Goal: Task Accomplishment & Management: Manage account settings

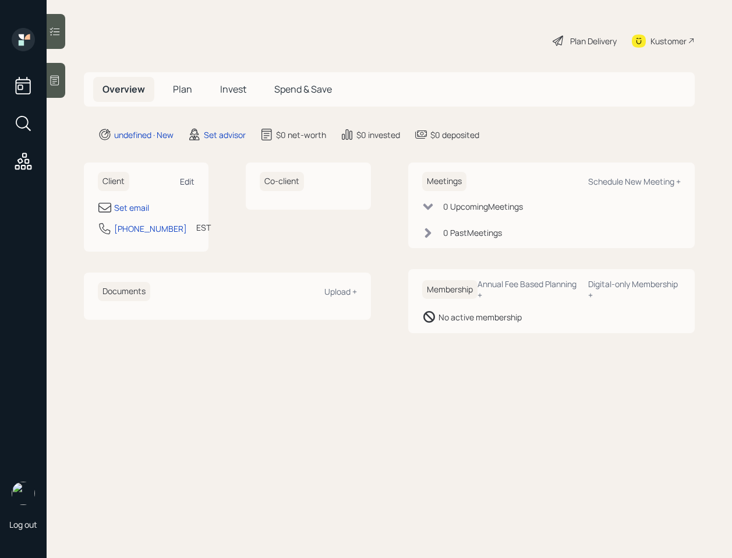
click at [189, 179] on div "Edit" at bounding box center [187, 181] width 15 height 11
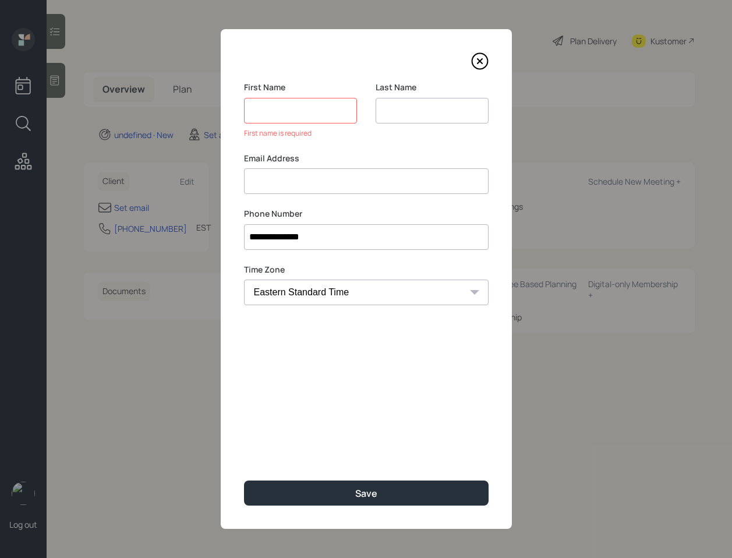
click at [295, 172] on input at bounding box center [366, 181] width 245 height 26
paste input "[PERSON_NAME]"
click at [272, 184] on input "[PERSON_NAME]" at bounding box center [366, 181] width 245 height 26
type input "[PERSON_NAME]"
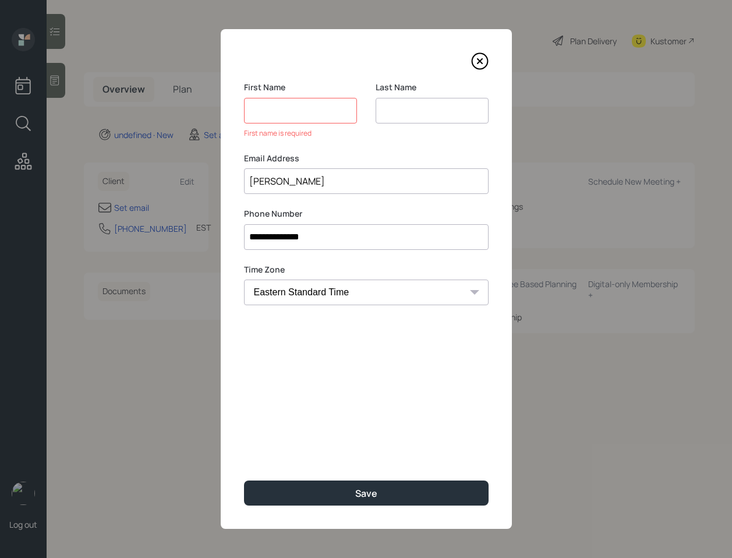
click at [273, 118] on input at bounding box center [300, 111] width 113 height 26
paste input "[PERSON_NAME]"
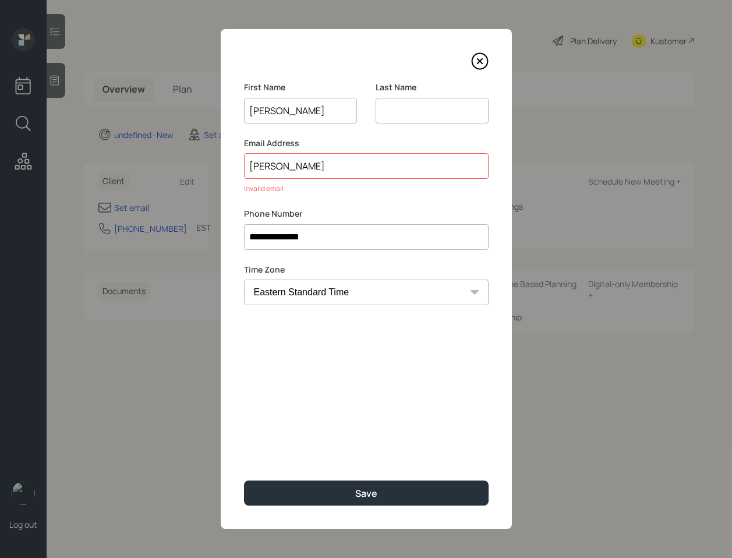
type input "[PERSON_NAME]"
click at [266, 164] on input "[PERSON_NAME]" at bounding box center [366, 166] width 245 height 26
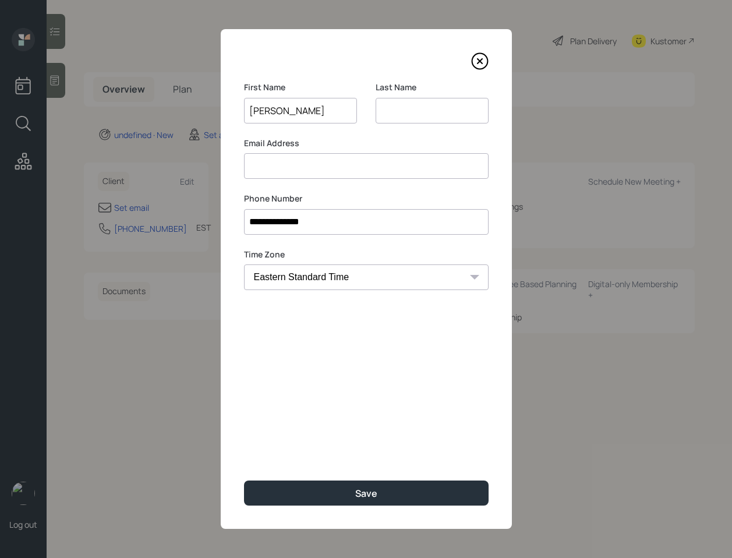
click at [385, 108] on input at bounding box center [432, 111] width 113 height 26
paste input "[PERSON_NAME]"
click at [332, 117] on input "[PERSON_NAME]" at bounding box center [300, 111] width 113 height 26
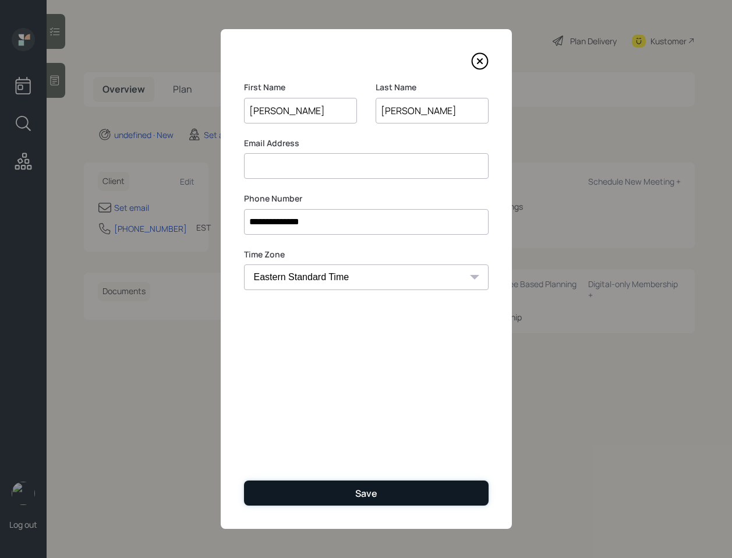
click at [369, 490] on div "Save" at bounding box center [366, 493] width 22 height 13
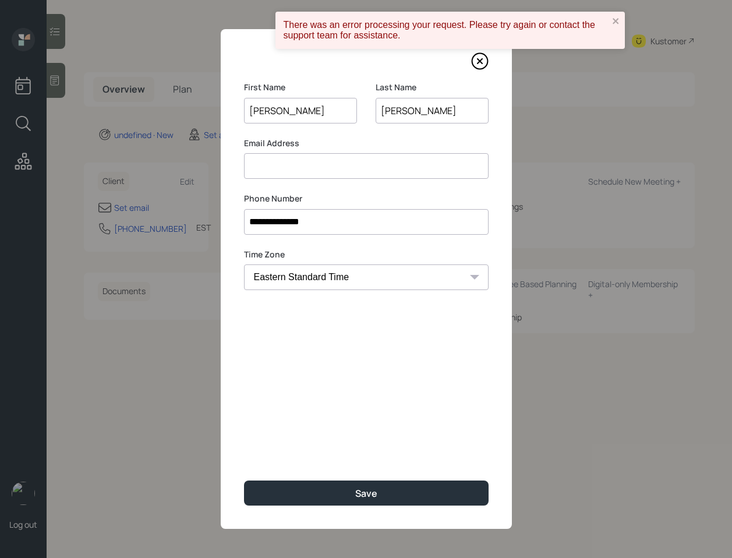
click at [319, 171] on input at bounding box center [366, 166] width 245 height 26
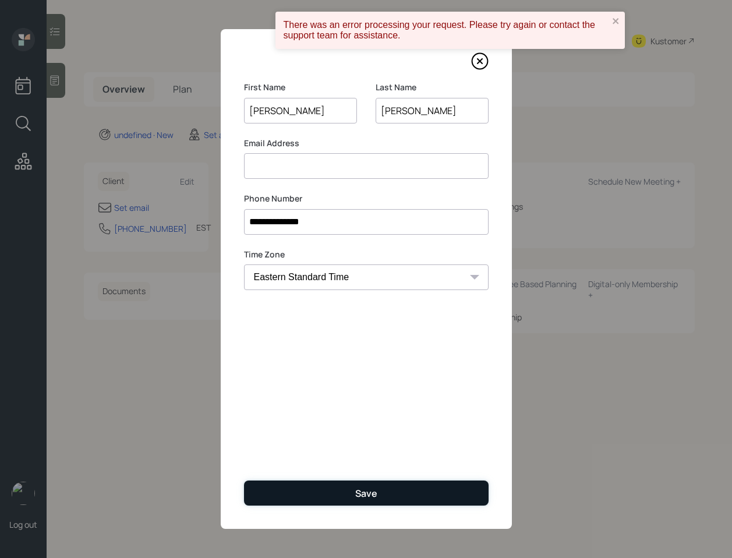
click at [401, 498] on button "Save" at bounding box center [366, 493] width 245 height 25
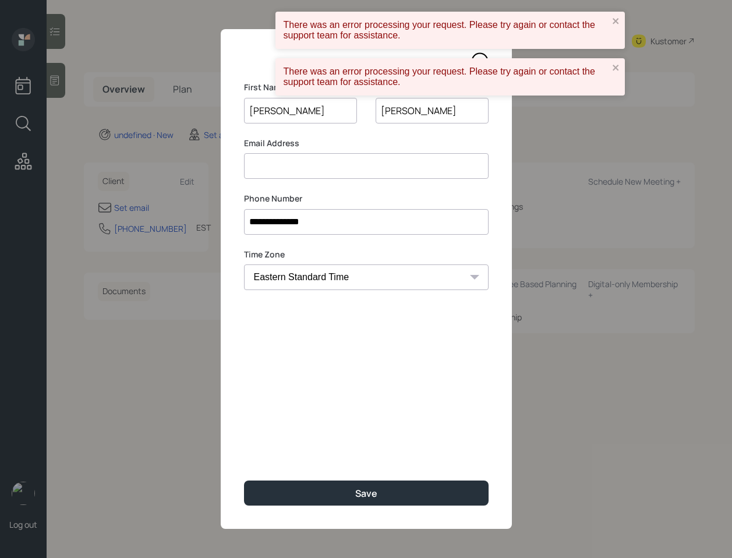
click at [333, 114] on input "[PERSON_NAME]" at bounding box center [300, 111] width 113 height 26
click at [435, 117] on input "[PERSON_NAME]" at bounding box center [432, 111] width 113 height 26
click at [401, 172] on input at bounding box center [366, 166] width 245 height 26
click at [341, 117] on input "[PERSON_NAME]" at bounding box center [300, 111] width 113 height 26
drag, startPoint x: 386, startPoint y: 109, endPoint x: 476, endPoint y: 134, distance: 93.2
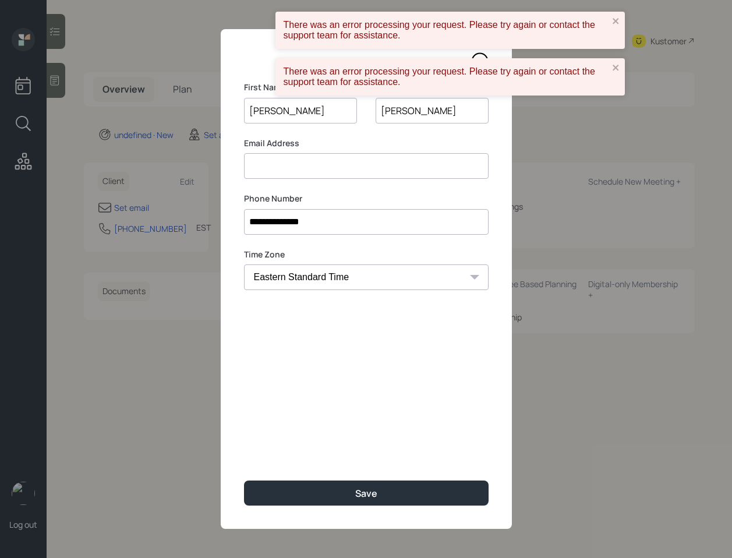
click at [476, 134] on div "Last Name [PERSON_NAME]" at bounding box center [432, 110] width 113 height 56
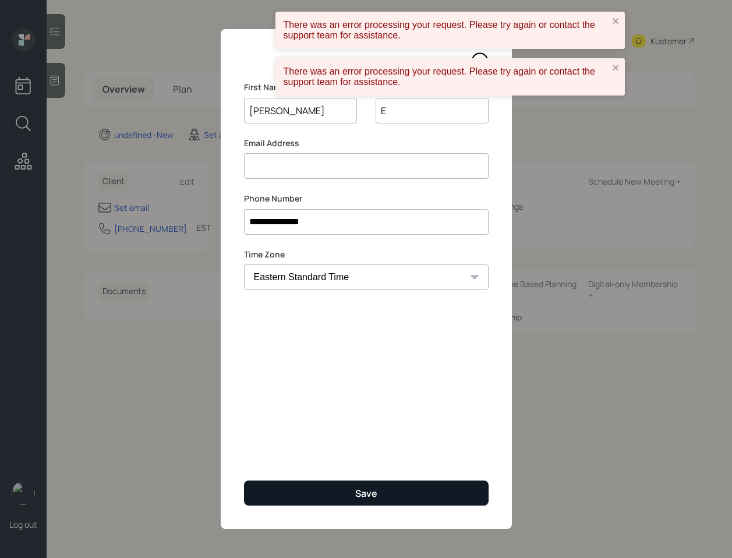
type input "E"
click at [374, 499] on div "Save" at bounding box center [366, 493] width 22 height 13
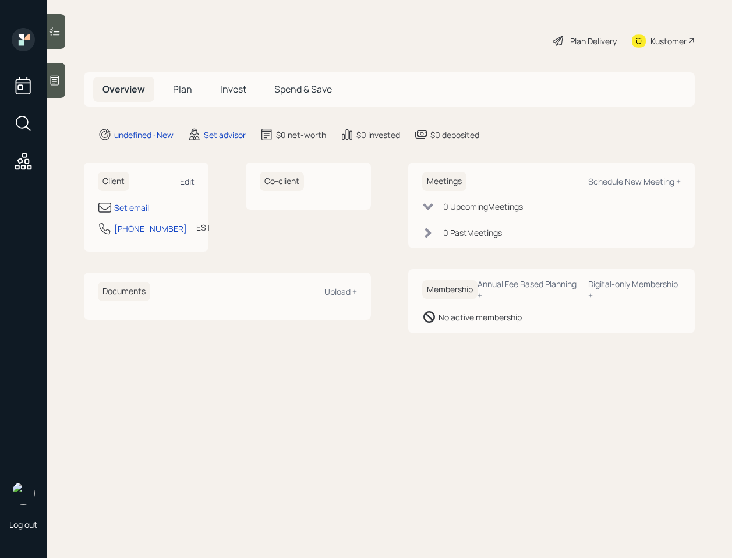
click at [184, 178] on div "Edit" at bounding box center [187, 181] width 15 height 11
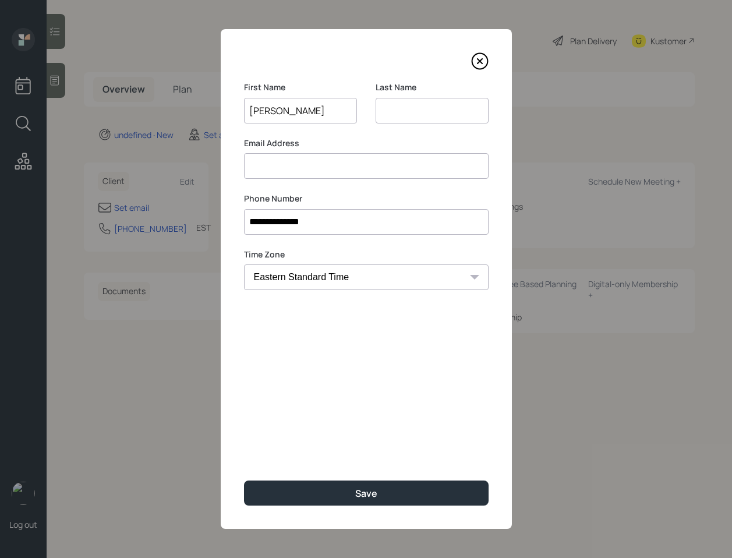
click at [302, 112] on input "[PERSON_NAME]" at bounding box center [300, 111] width 113 height 26
click at [308, 106] on input "[PERSON_NAME]" at bounding box center [300, 111] width 113 height 26
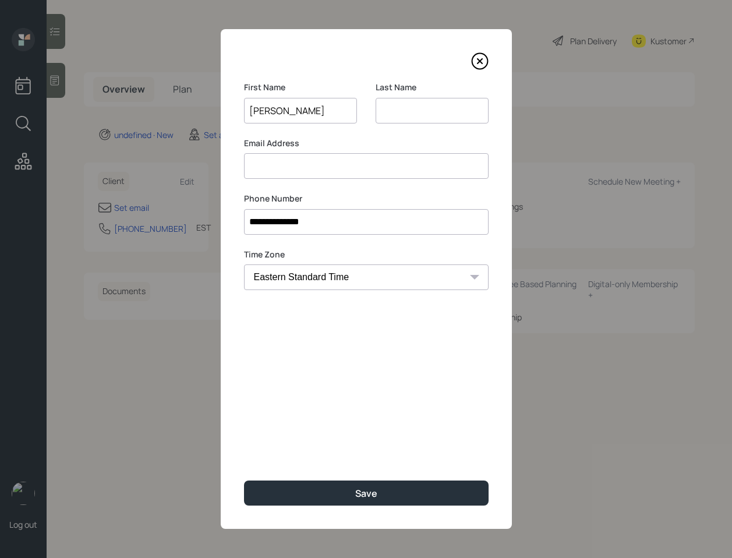
click at [308, 106] on input "[PERSON_NAME]" at bounding box center [300, 111] width 113 height 26
click at [307, 111] on input "[PERSON_NAME]" at bounding box center [300, 111] width 113 height 26
type input "[PERSON_NAME]"
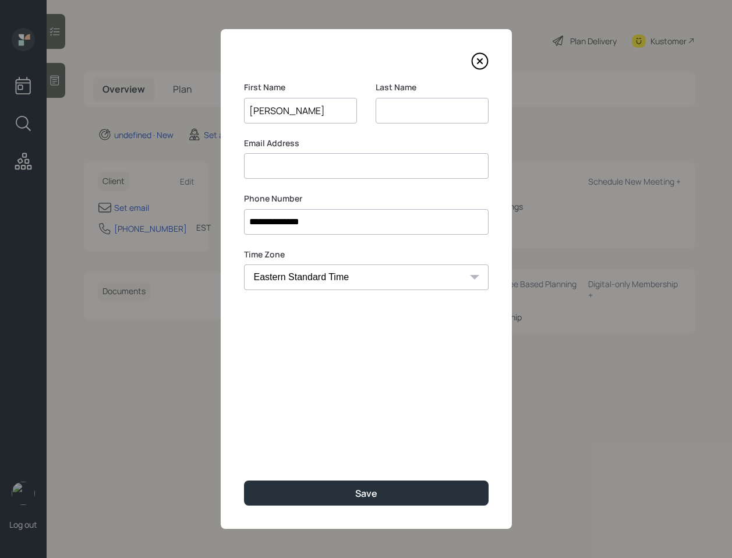
click at [441, 117] on input at bounding box center [432, 111] width 113 height 26
paste input "[PERSON_NAME]"
type input "[PERSON_NAME]"
click at [370, 169] on input at bounding box center [366, 166] width 245 height 26
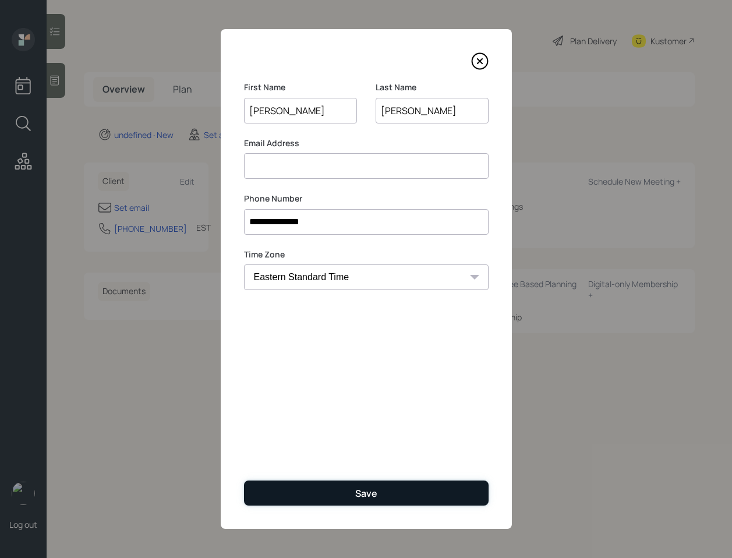
click at [348, 499] on button "Save" at bounding box center [366, 493] width 245 height 25
